Goal: Check status: Check status

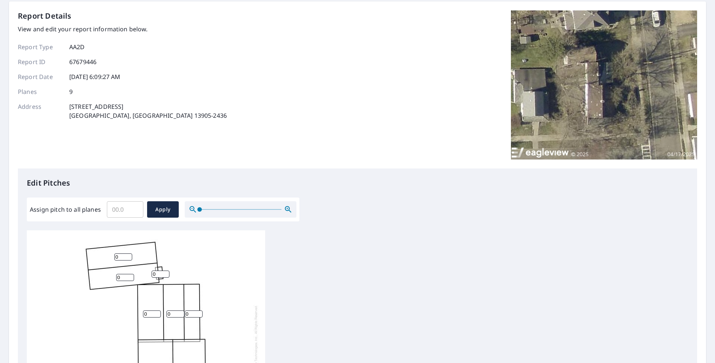
scroll to position [112, 0]
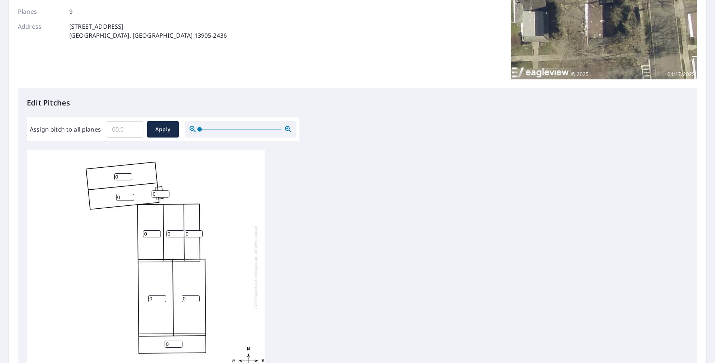
drag, startPoint x: 162, startPoint y: 193, endPoint x: 147, endPoint y: 190, distance: 15.7
click at [147, 190] on div "0 0 0 0 0 0 0 0 0" at bounding box center [146, 267] width 238 height 234
type input "3"
drag, startPoint x: 121, startPoint y: 175, endPoint x: 96, endPoint y: 175, distance: 24.2
type input "1"
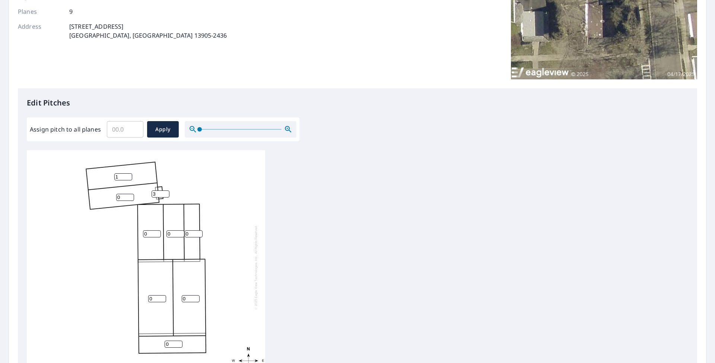
click at [114, 175] on input "1" at bounding box center [123, 176] width 18 height 7
type input "9"
click at [347, 226] on div "0 0 0 9 9 0 0 0 3" at bounding box center [357, 267] width 661 height 234
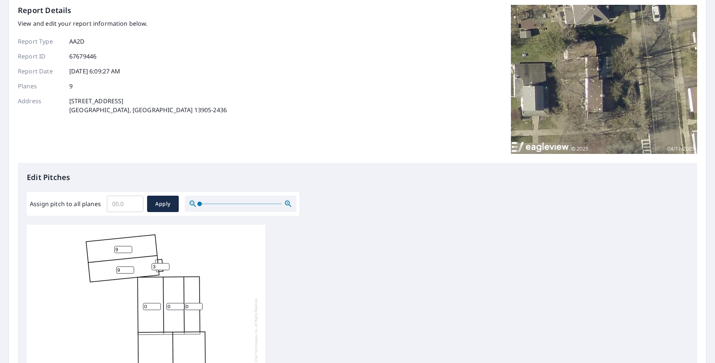
scroll to position [7, 0]
click at [118, 246] on input "9" at bounding box center [123, 249] width 18 height 7
click at [164, 206] on span "Apply" at bounding box center [163, 203] width 20 height 9
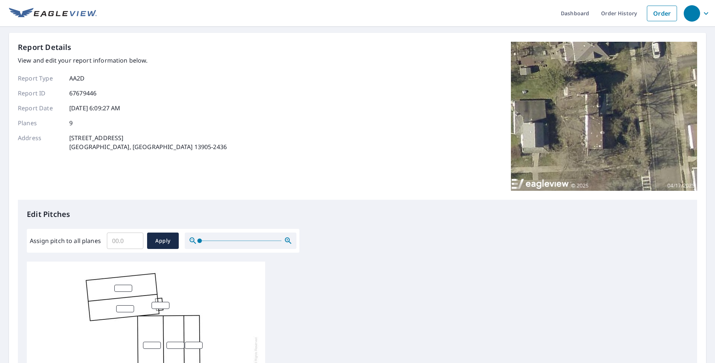
scroll to position [0, 0]
click at [702, 12] on icon "button" at bounding box center [706, 13] width 9 height 9
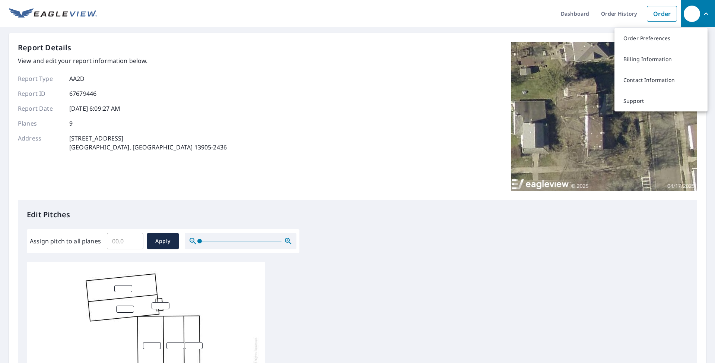
click at [362, 90] on div "Report Details View and edit your report information below. Report Type AA2D Re…" at bounding box center [357, 121] width 679 height 158
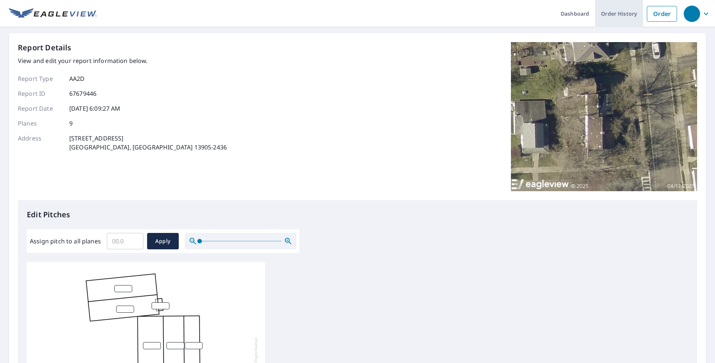
click at [612, 11] on link "Order History" at bounding box center [619, 13] width 48 height 27
